Goal: Task Accomplishment & Management: Use online tool/utility

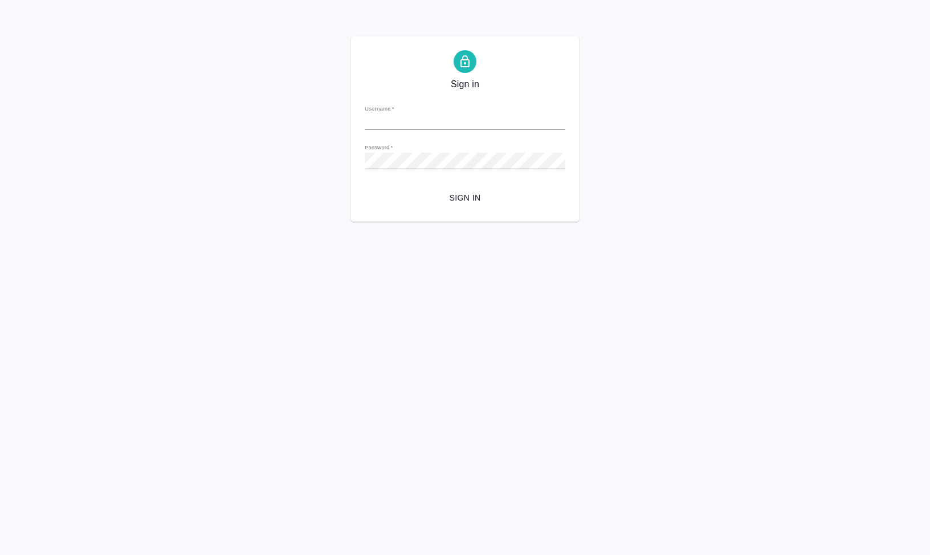
type input "[EMAIL_ADDRESS][DOMAIN_NAME]"
click at [458, 193] on span "Sign in" at bounding box center [465, 198] width 182 height 14
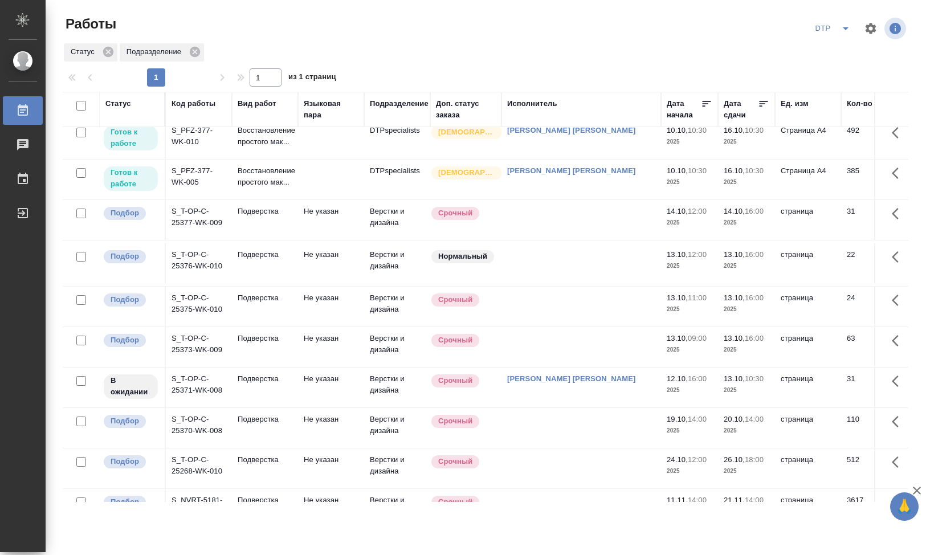
scroll to position [114, 0]
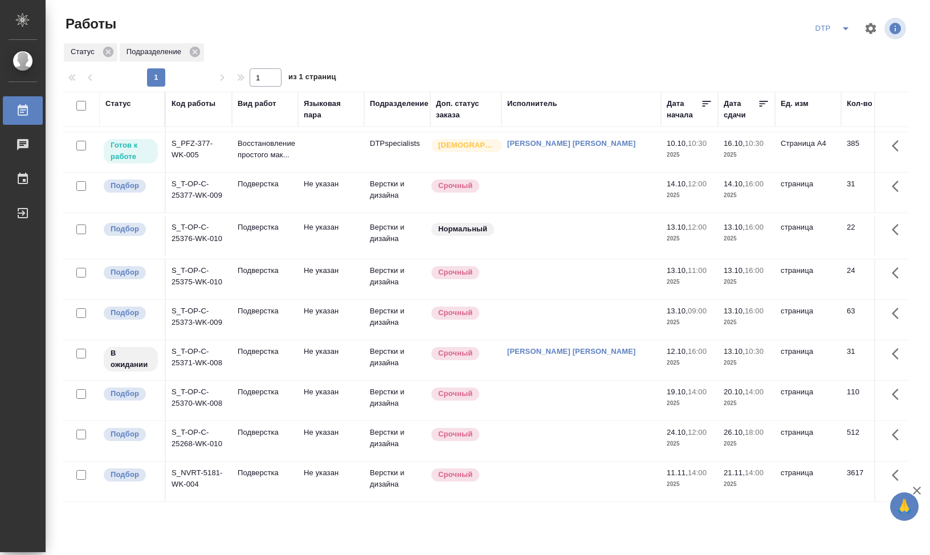
drag, startPoint x: 554, startPoint y: 51, endPoint x: 545, endPoint y: 74, distance: 24.5
click at [554, 50] on div "Статус Подразделение" at bounding box center [486, 52] width 846 height 21
click at [194, 370] on td "S_T-OP-C-25371-WK-008" at bounding box center [199, 360] width 66 height 40
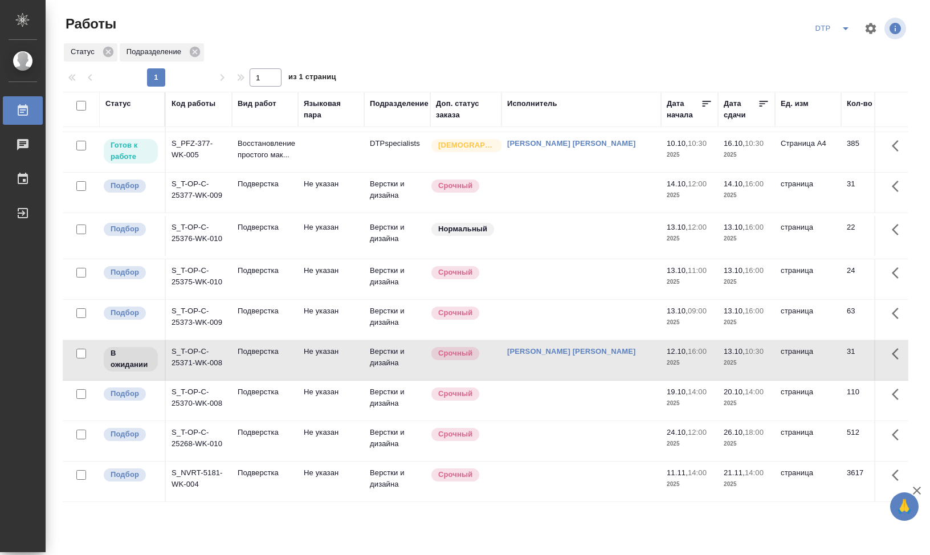
click at [194, 370] on td "S_T-OP-C-25371-WK-008" at bounding box center [199, 360] width 66 height 40
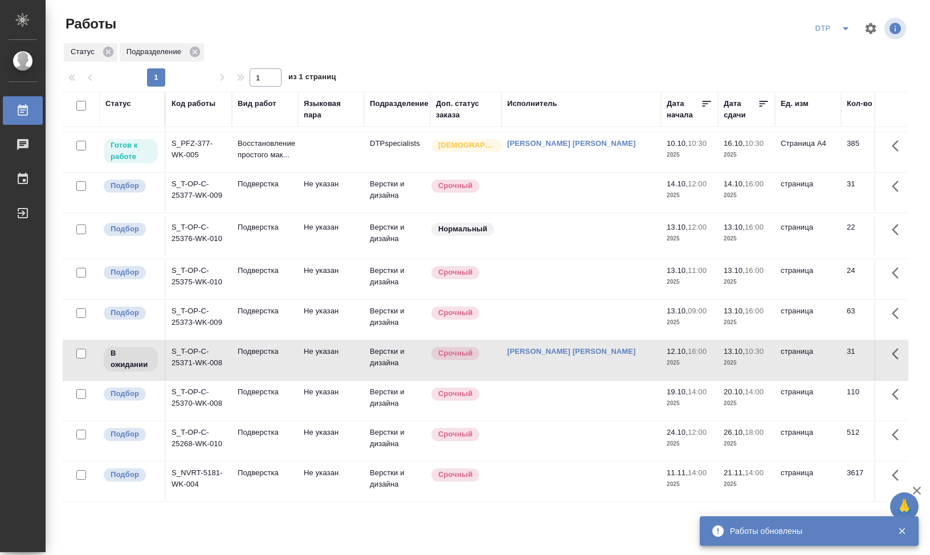
scroll to position [0, 0]
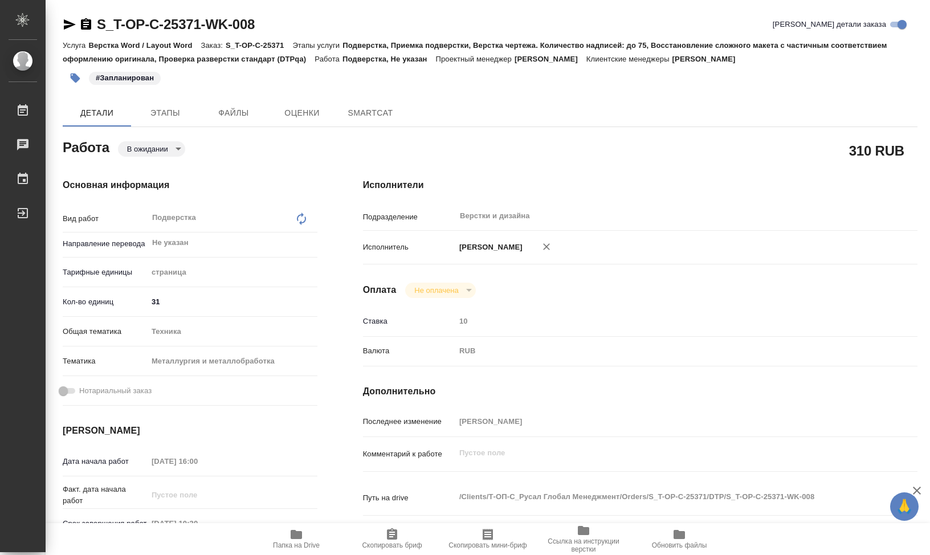
type textarea "x"
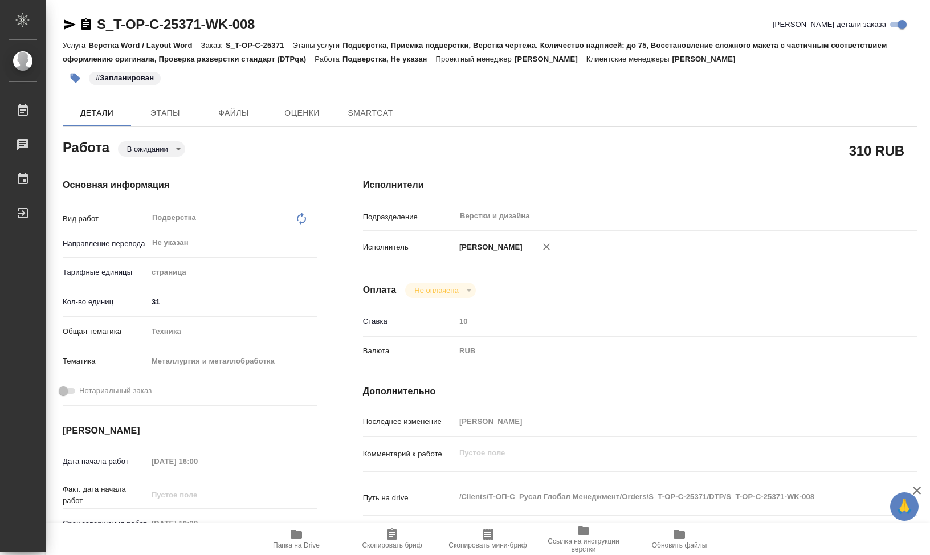
type textarea "x"
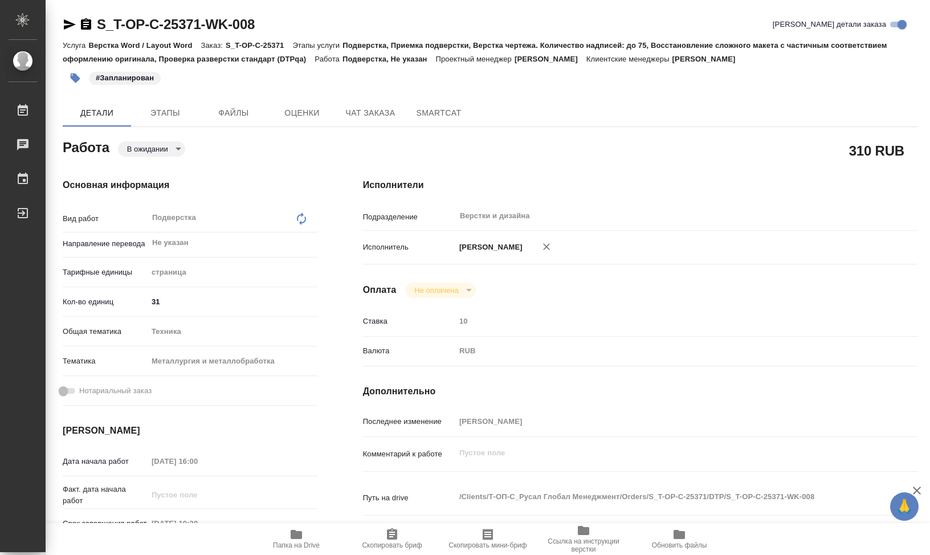
type textarea "x"
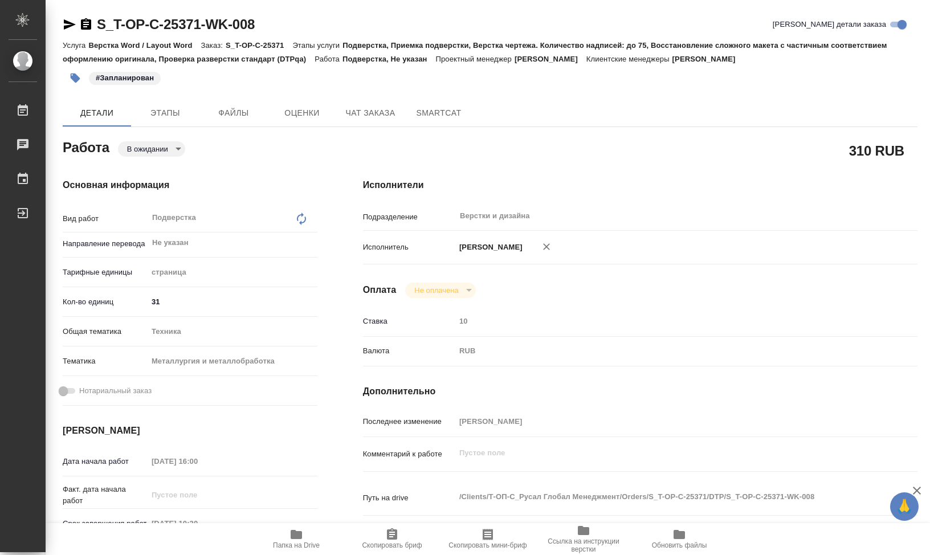
type textarea "x"
